Goal: Obtain resource: Download file/media

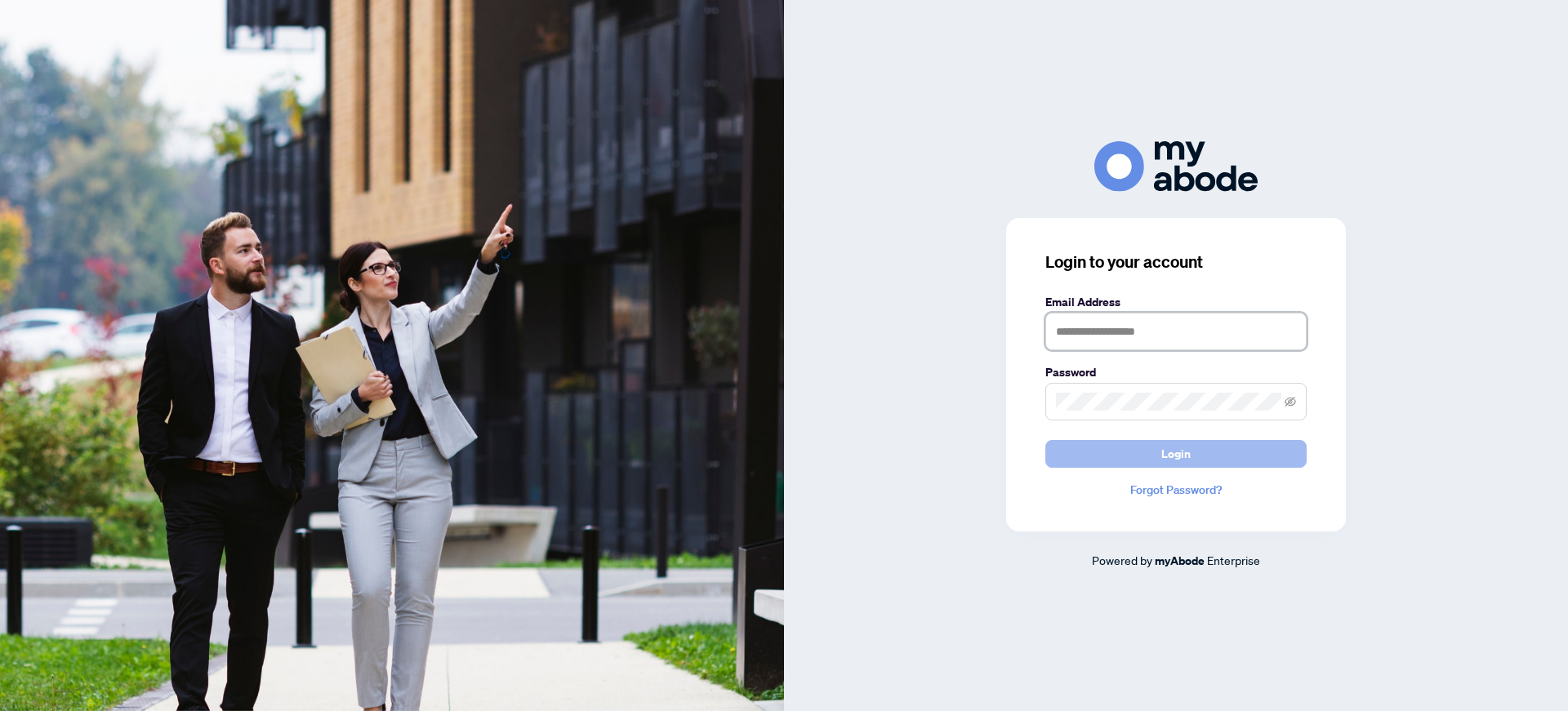
type input "**********"
click at [1191, 453] on button "Login" at bounding box center [1176, 455] width 262 height 28
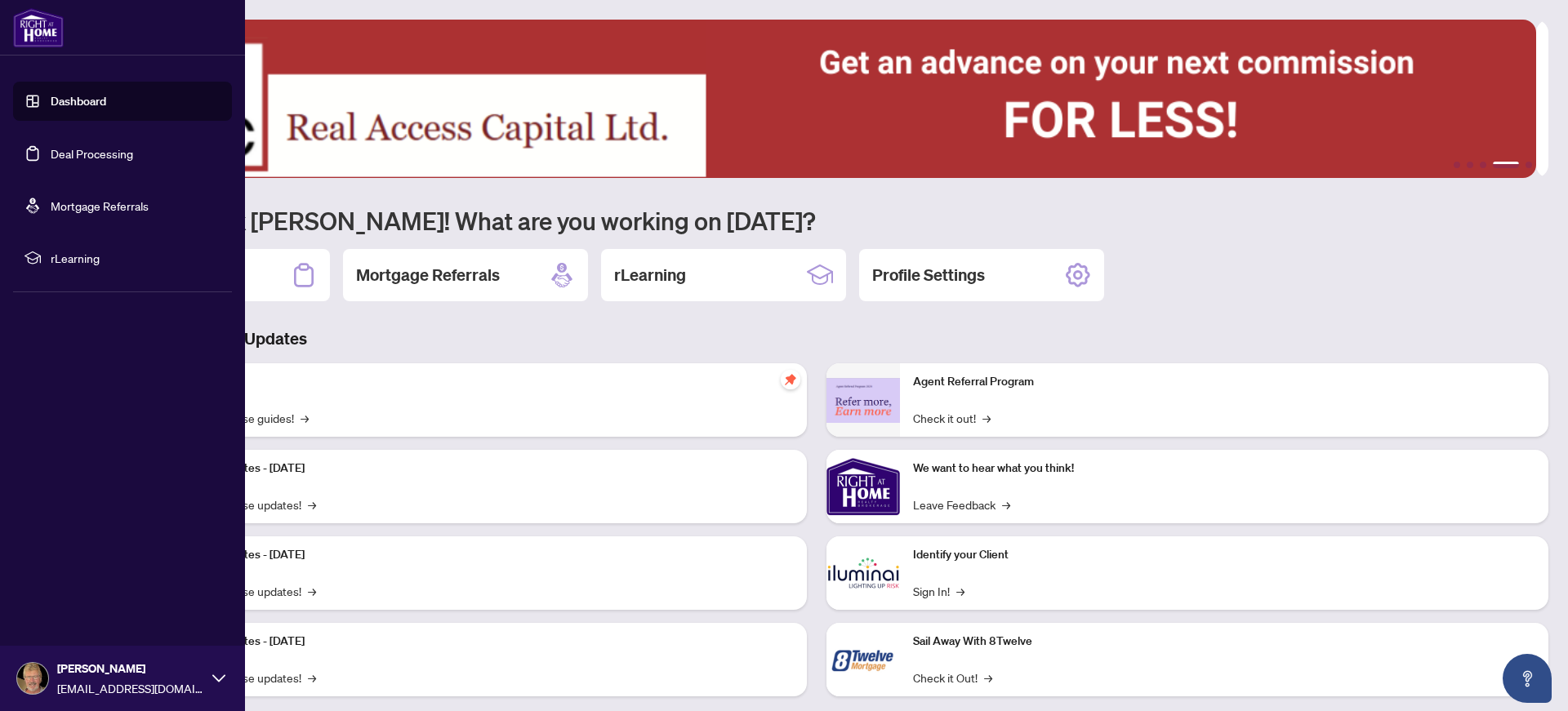
click at [80, 147] on link "Deal Processing" at bounding box center [92, 154] width 83 height 15
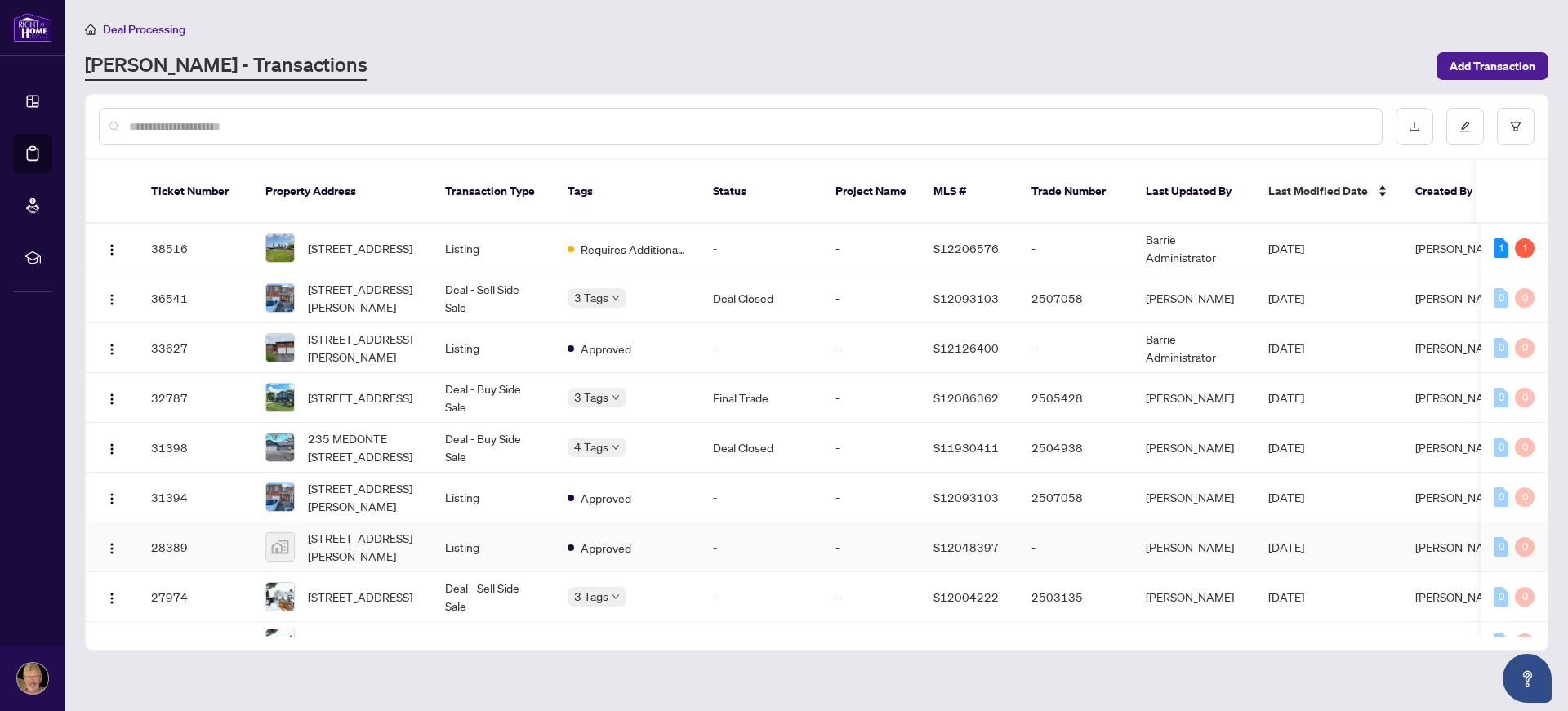
click at [713, 528] on td "-" at bounding box center [761, 547] width 122 height 50
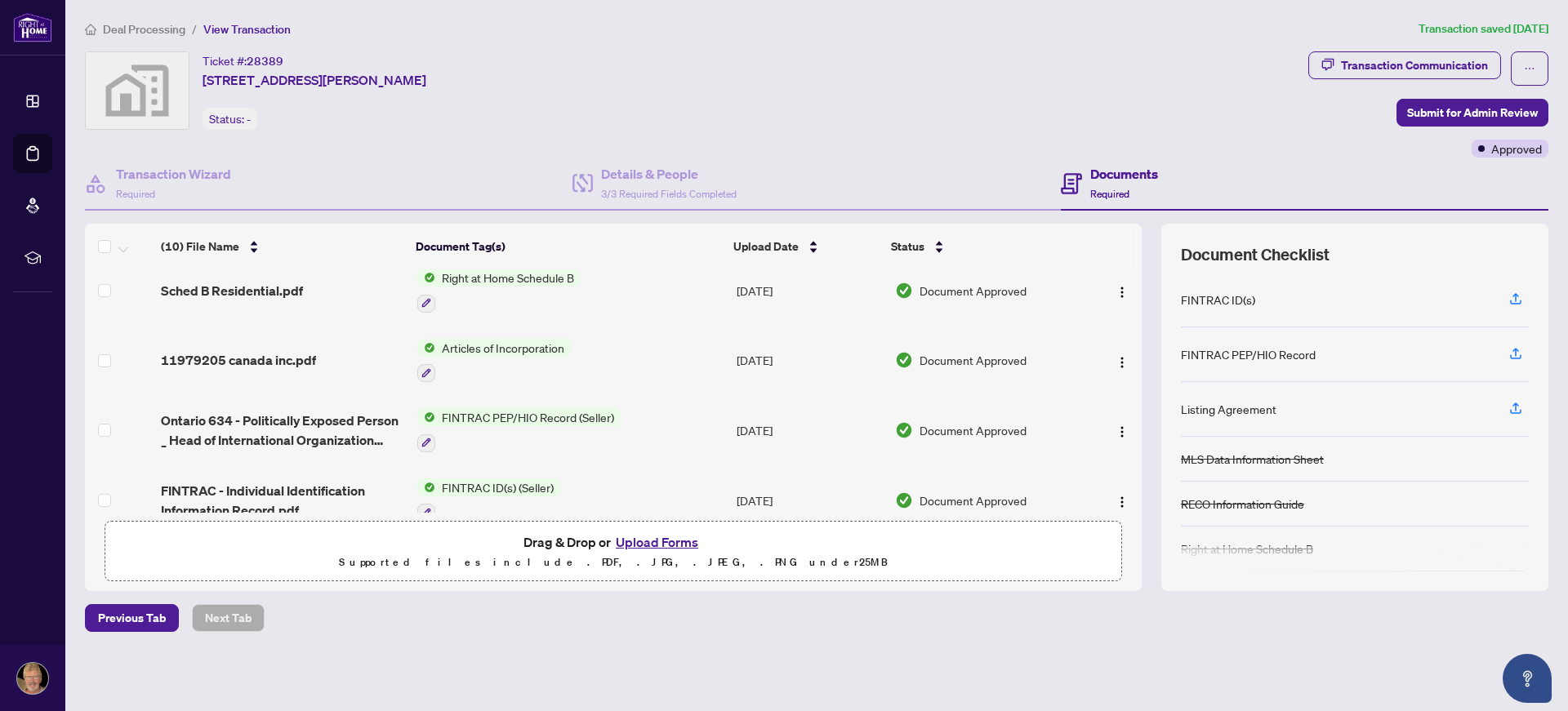
scroll to position [326, 0]
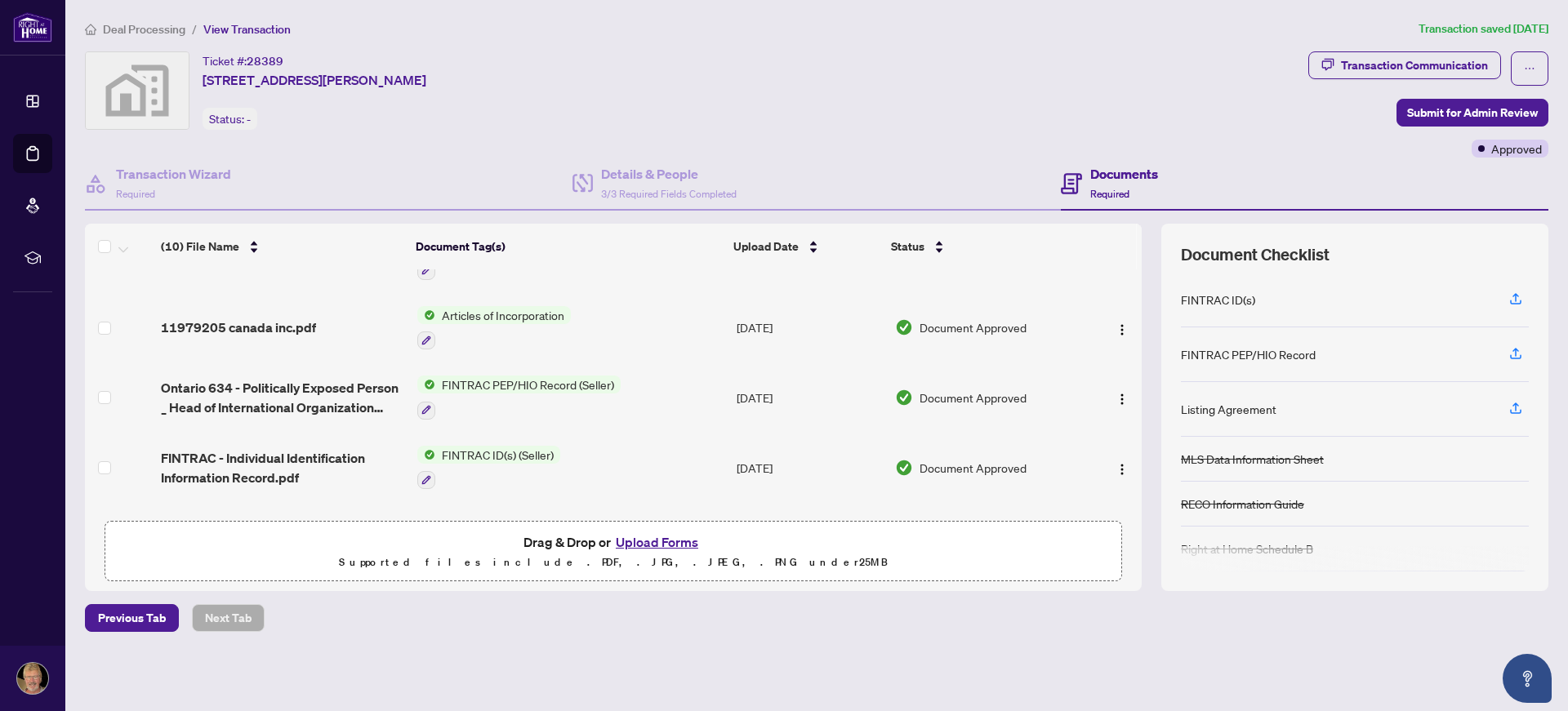
click at [574, 313] on td "Articles of Incorporation" at bounding box center [571, 328] width 319 height 71
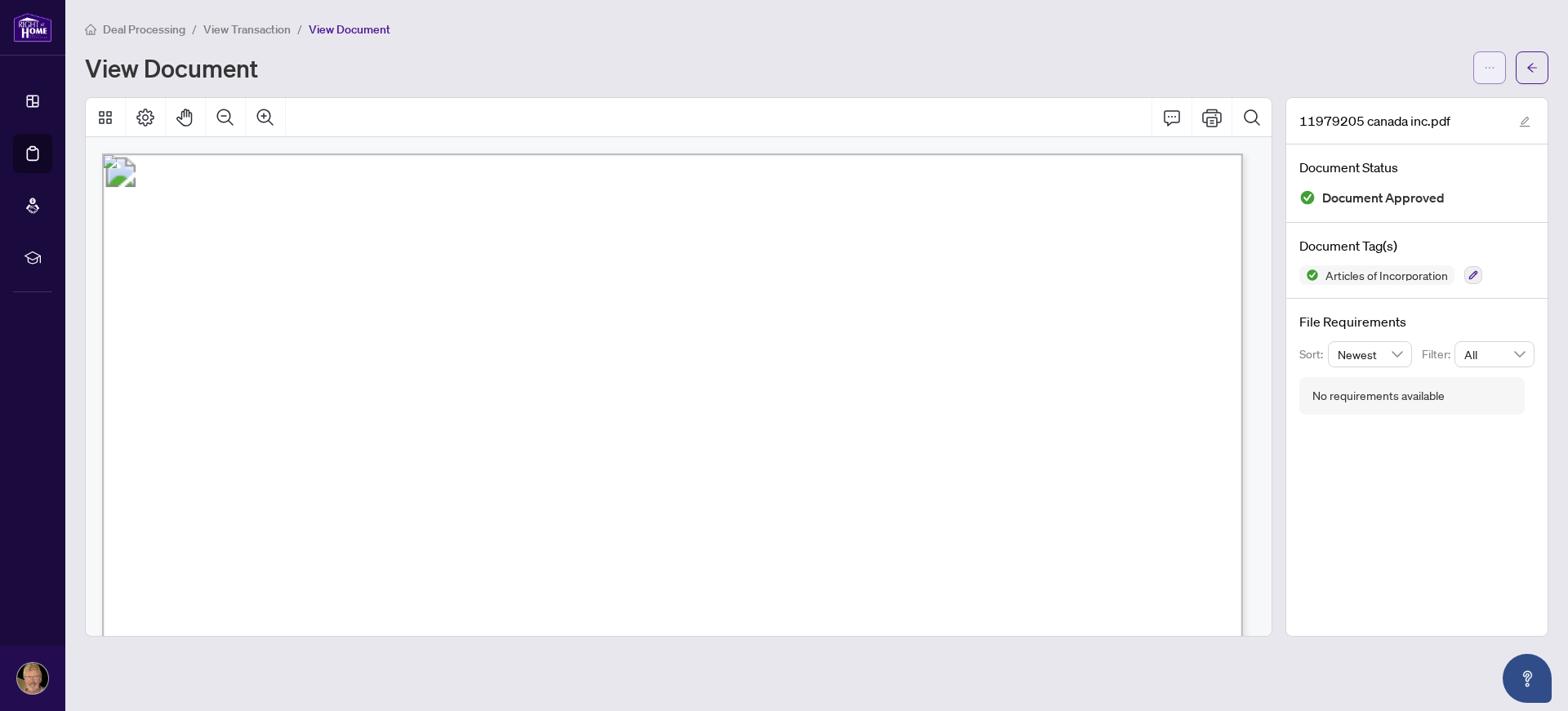
click at [1483, 59] on button "button" at bounding box center [1489, 67] width 32 height 32
click at [1395, 106] on span "Download" at bounding box center [1431, 103] width 124 height 18
click at [1539, 67] on button "button" at bounding box center [1531, 67] width 32 height 32
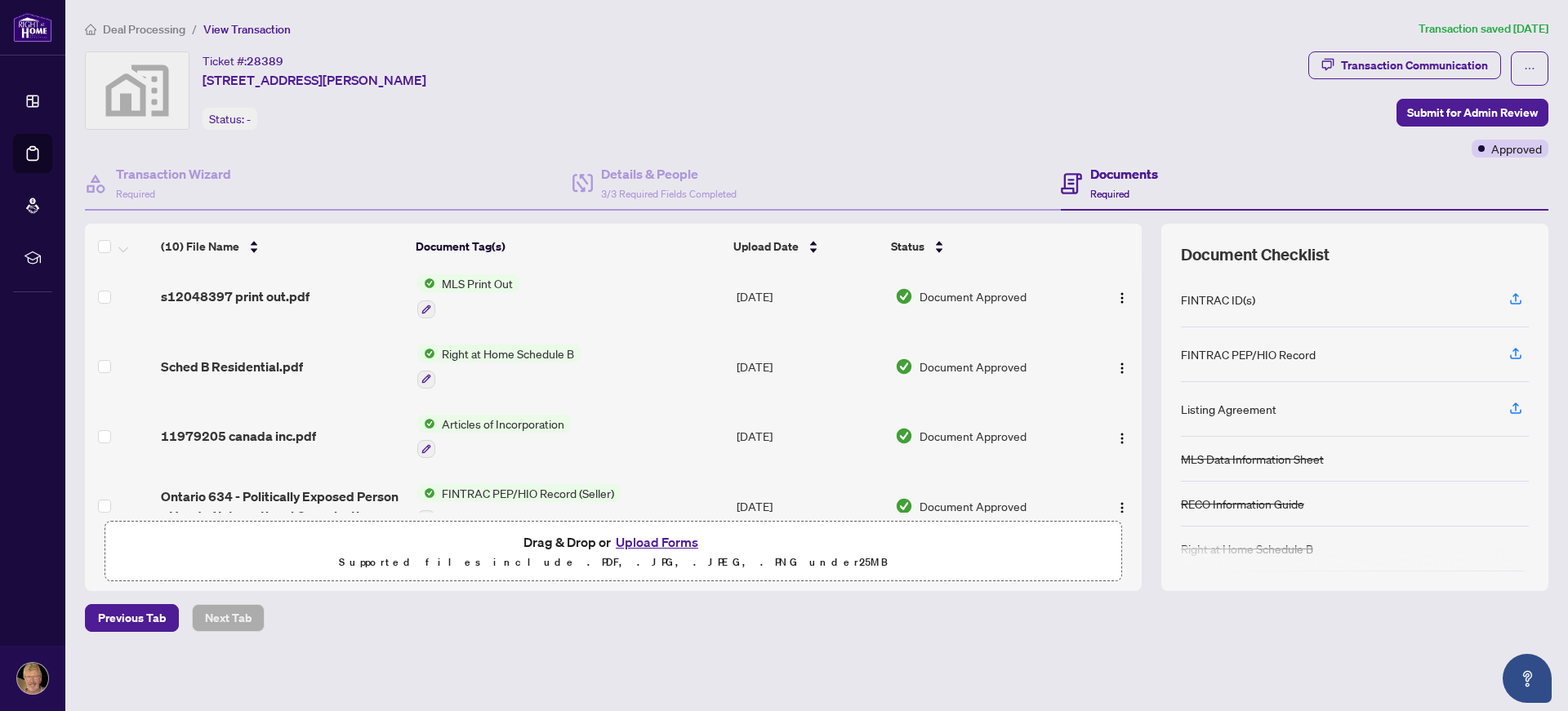
scroll to position [326, 0]
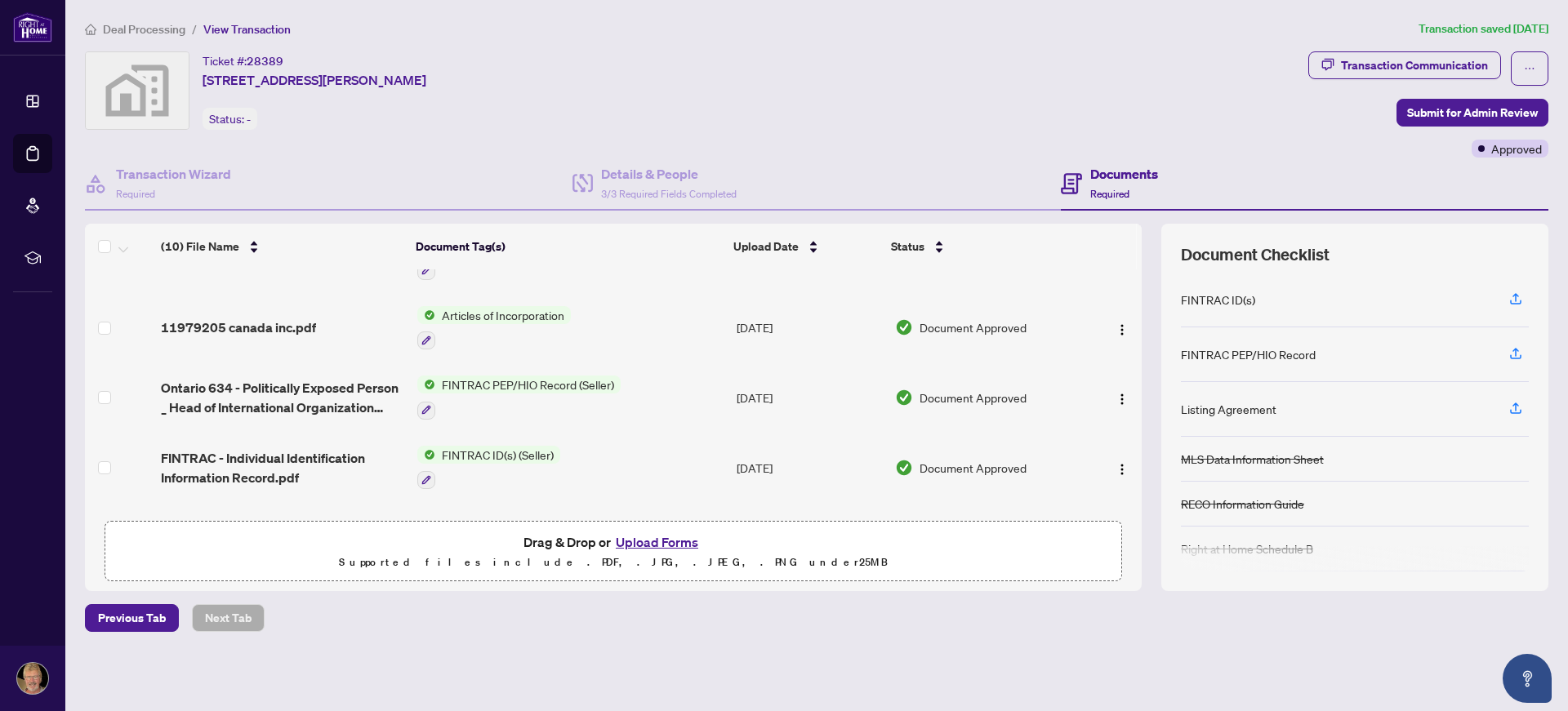
click at [619, 388] on td "FINTRAC PEP/HIO Record (Seller)" at bounding box center [571, 398] width 319 height 71
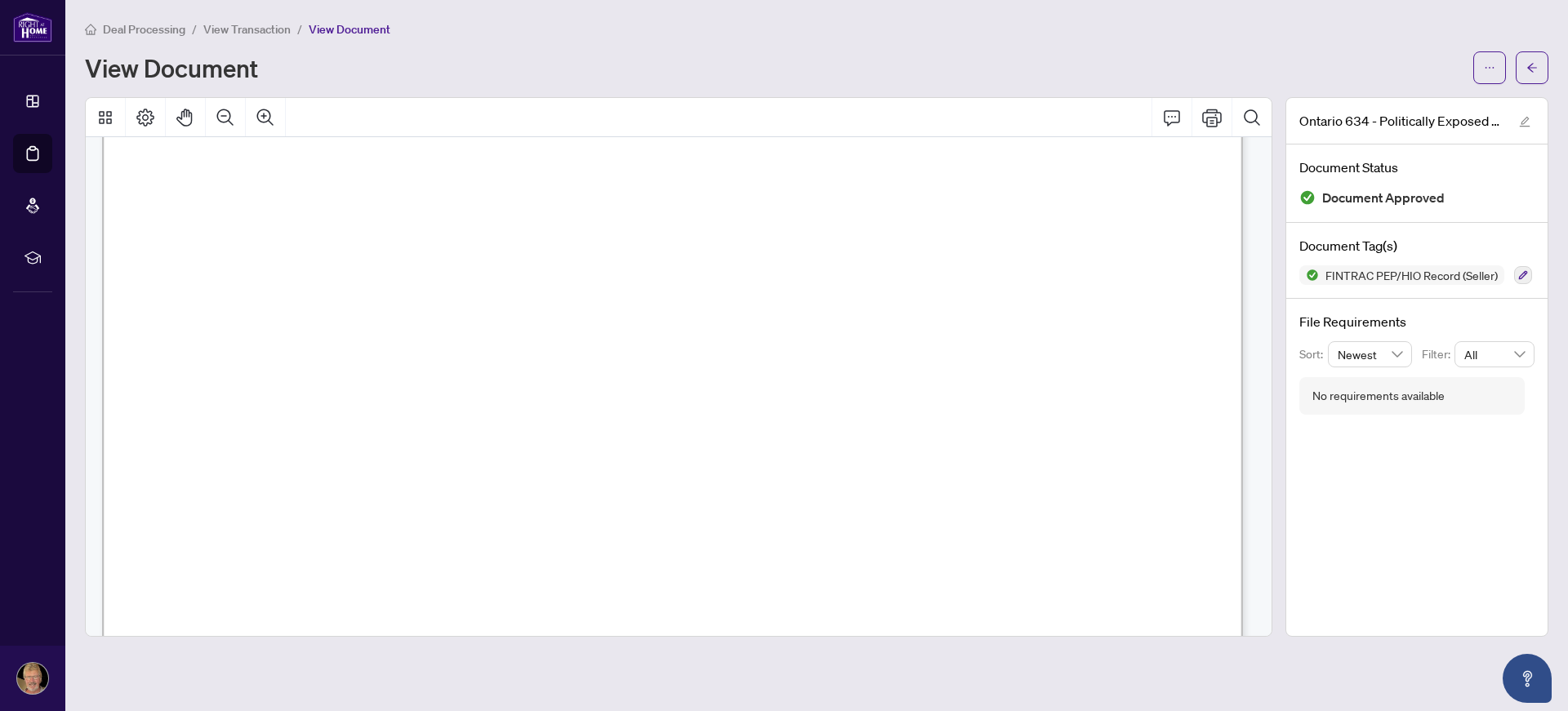
scroll to position [544, 0]
click at [1482, 59] on button "button" at bounding box center [1489, 67] width 32 height 32
click at [1394, 97] on span "Download" at bounding box center [1431, 103] width 124 height 18
click at [1523, 67] on button "button" at bounding box center [1531, 67] width 32 height 32
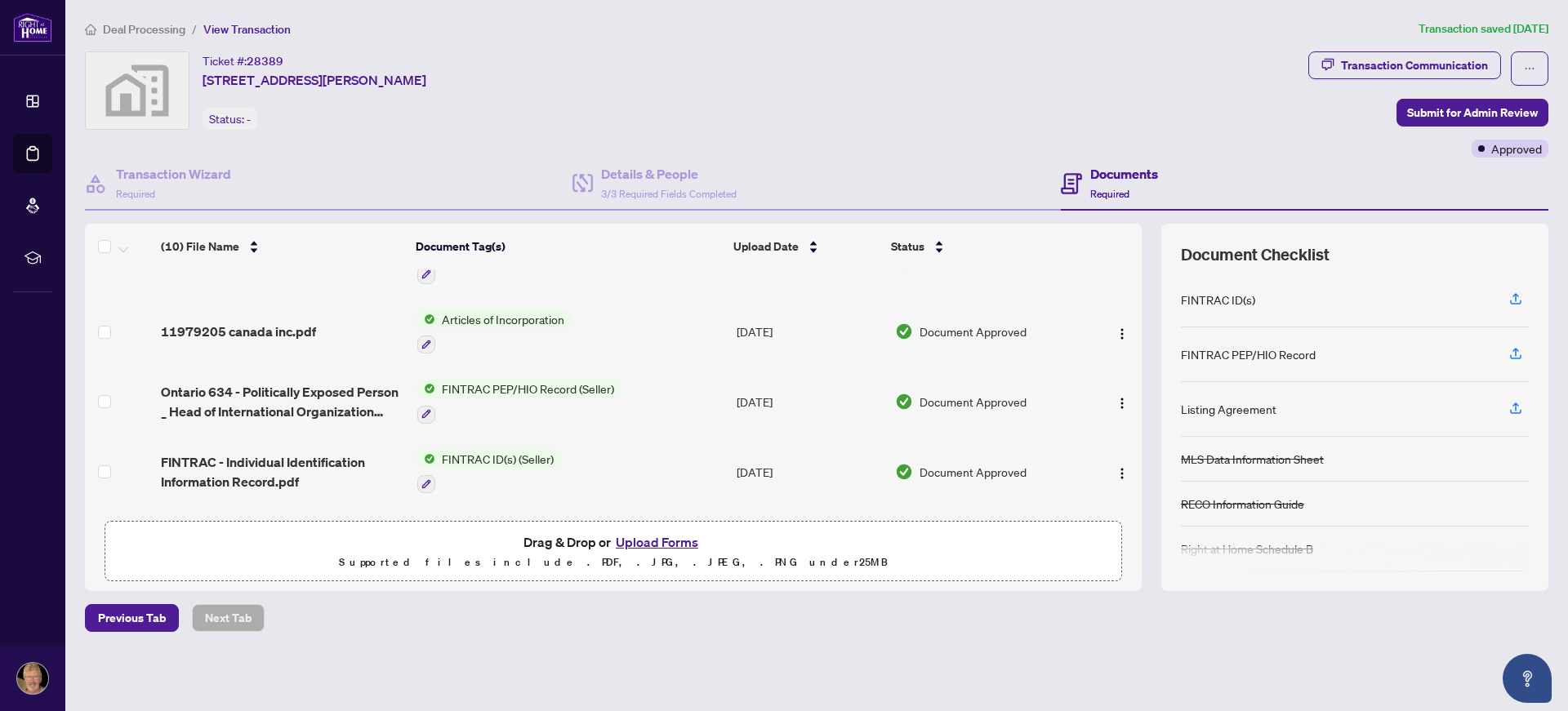
scroll to position [326, 0]
click at [544, 448] on span "FINTRAC ID(s) (Seller)" at bounding box center [497, 455] width 125 height 18
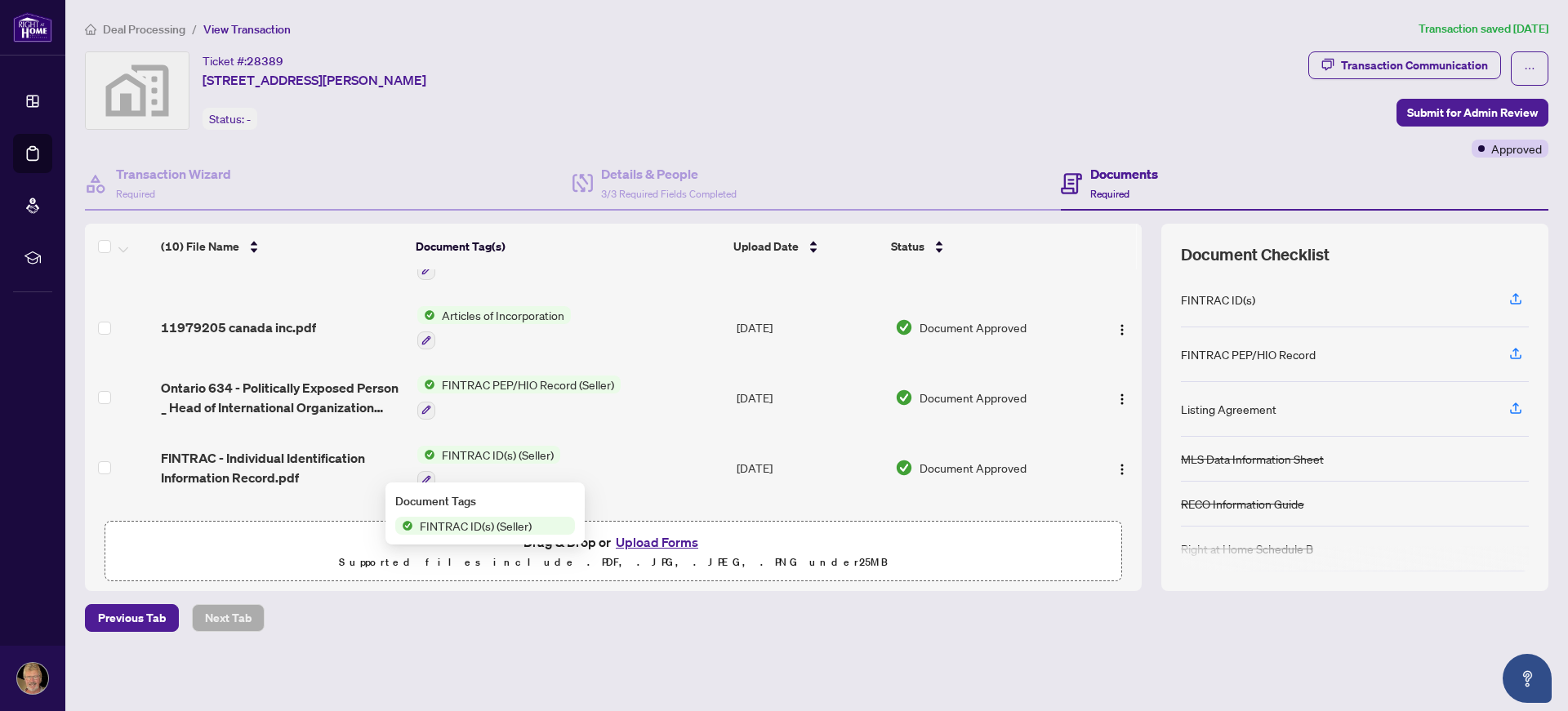
click at [443, 475] on div at bounding box center [489, 480] width 143 height 19
click at [501, 446] on span "FINTRAC ID(s) (Seller)" at bounding box center [497, 455] width 125 height 18
click at [631, 448] on td "FINTRAC ID(s) (Seller)" at bounding box center [571, 468] width 319 height 71
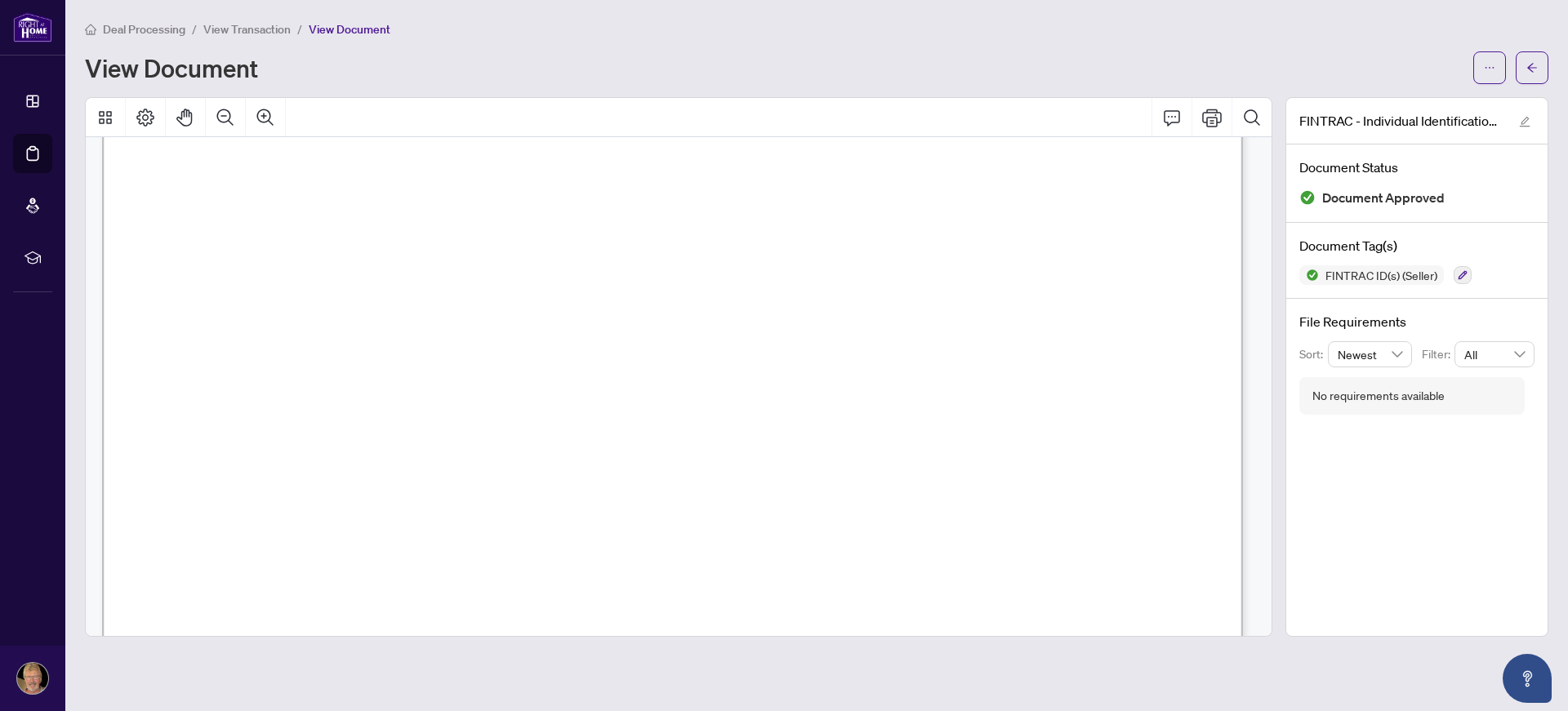
scroll to position [435, 0]
click at [1492, 65] on icon "ellipsis" at bounding box center [1489, 67] width 11 height 11
click at [1385, 102] on span "Download" at bounding box center [1431, 103] width 124 height 18
click at [1533, 64] on icon "arrow-left" at bounding box center [1532, 67] width 10 height 9
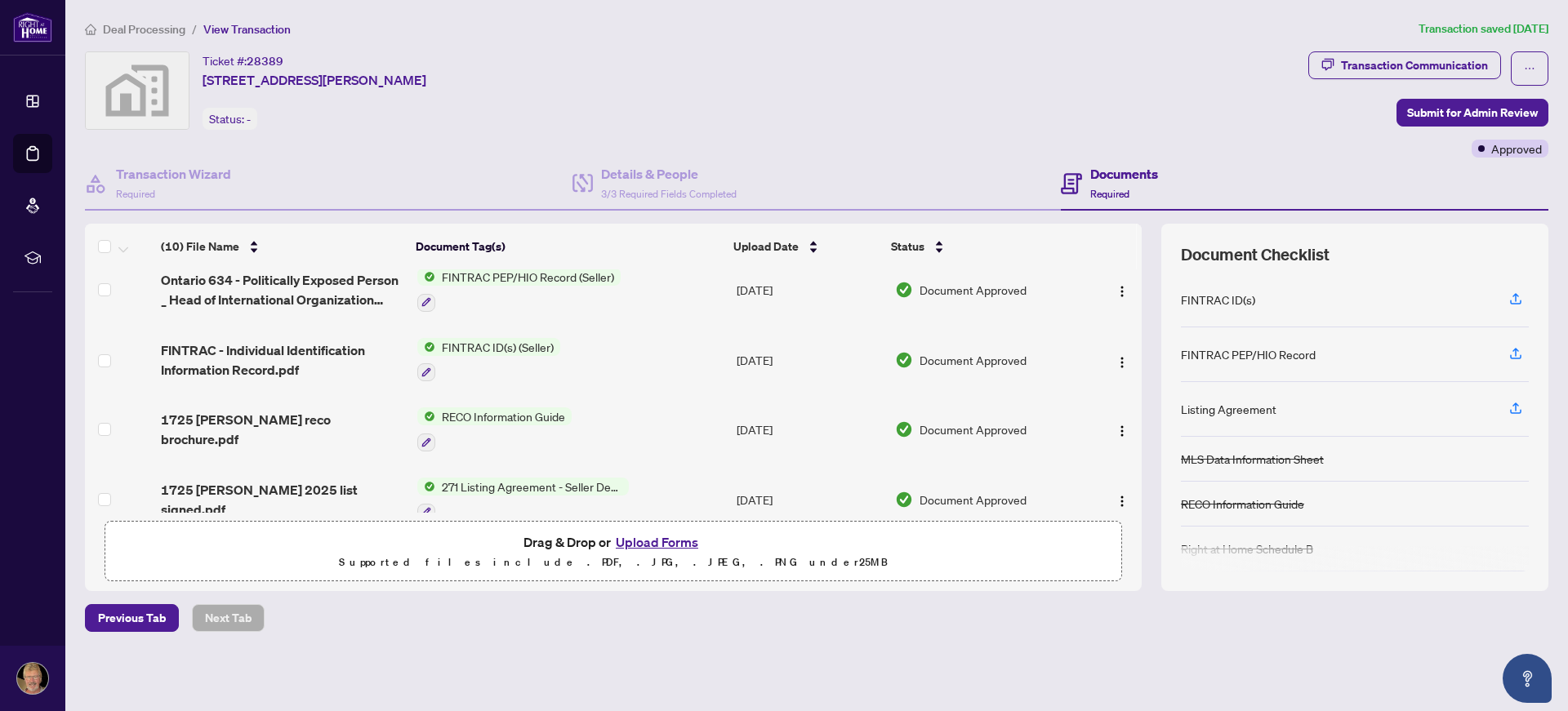
scroll to position [435, 0]
click at [603, 426] on td "RECO Information Guide" at bounding box center [571, 428] width 319 height 71
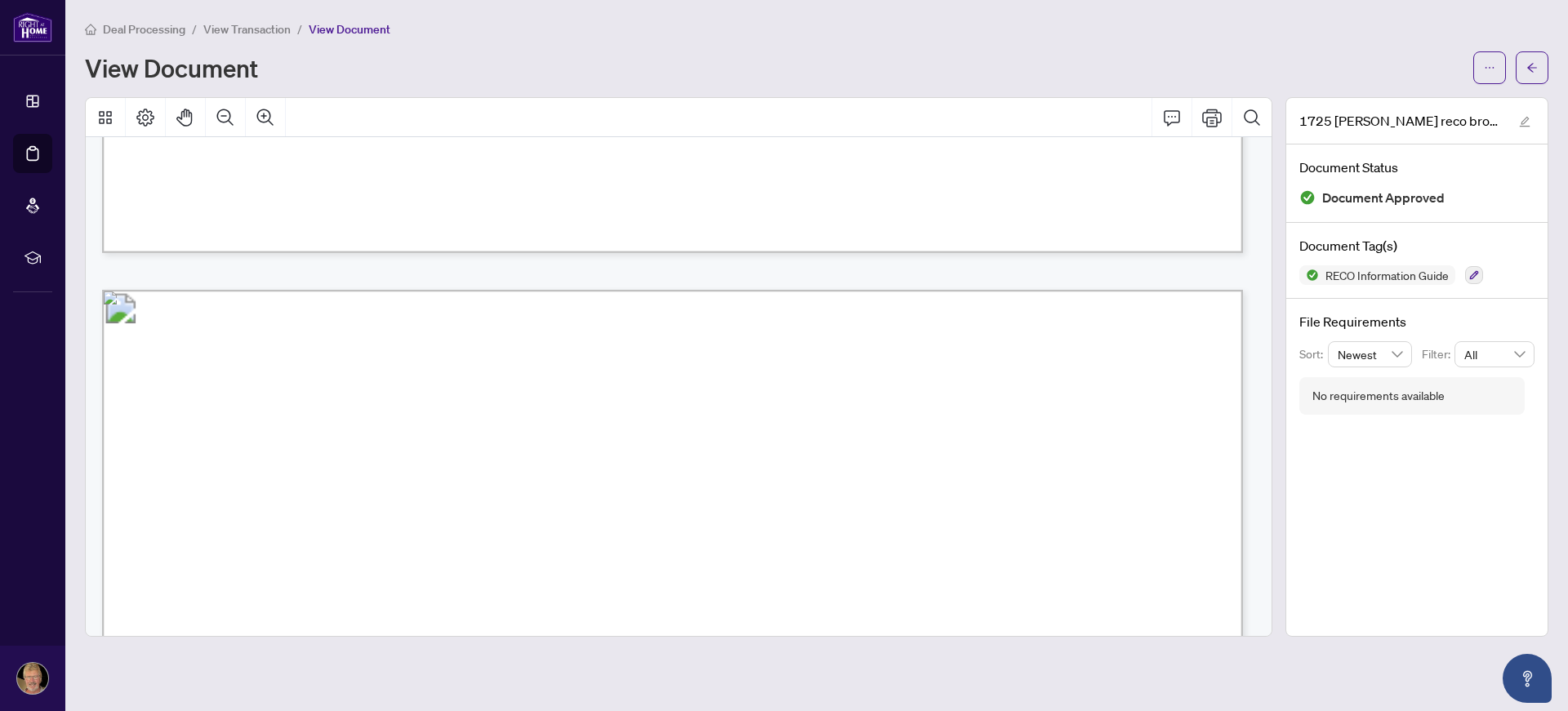
scroll to position [8941, 0]
click at [1490, 71] on icon "ellipsis" at bounding box center [1489, 67] width 11 height 11
click at [1383, 106] on span "Download" at bounding box center [1431, 103] width 124 height 18
click at [1533, 68] on icon "arrow-left" at bounding box center [1532, 67] width 11 height 11
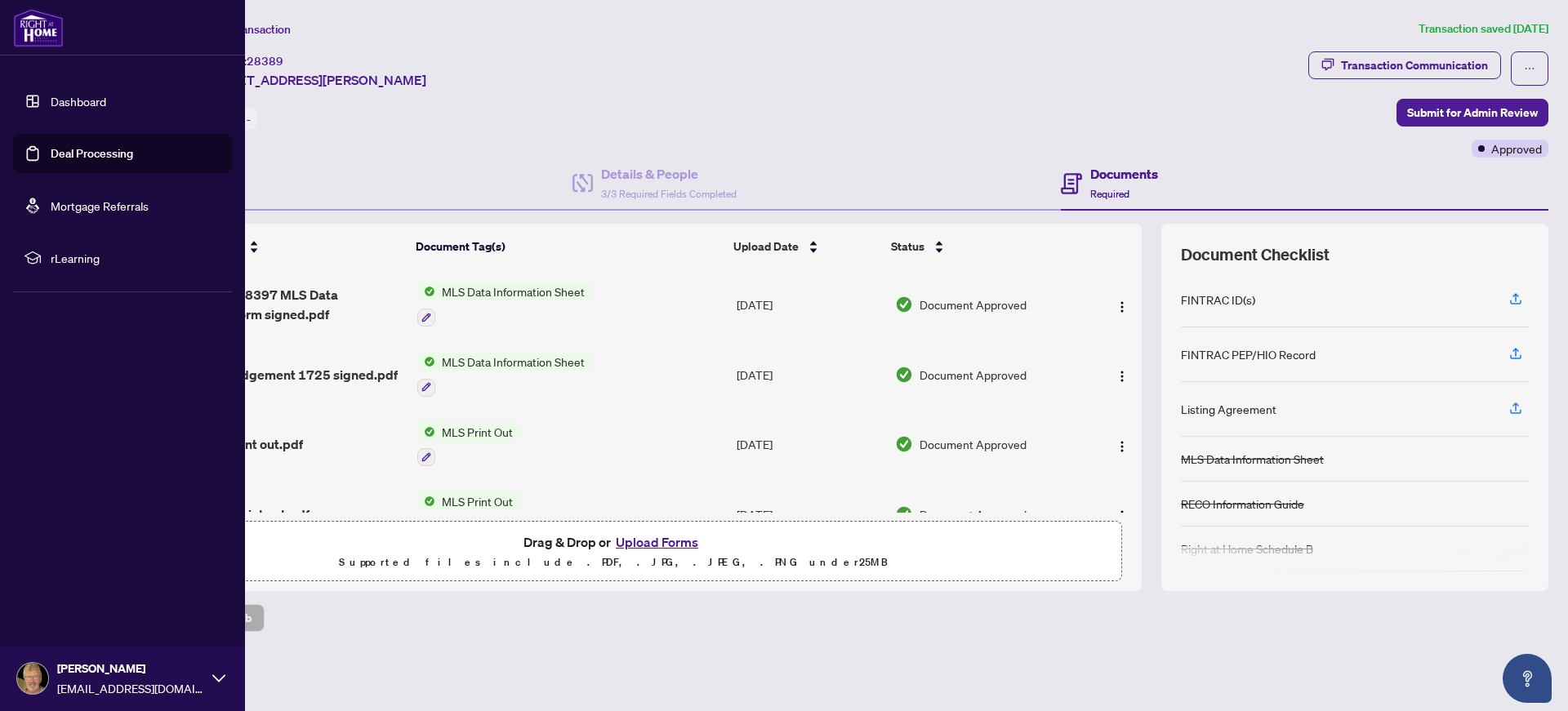
click at [67, 154] on link "Deal Processing" at bounding box center [92, 154] width 83 height 15
